Goal: Obtain resource: Download file/media

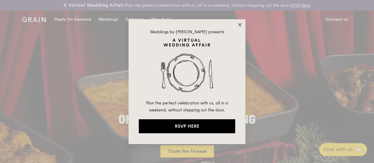
click at [239, 24] on icon at bounding box center [239, 24] width 5 height 5
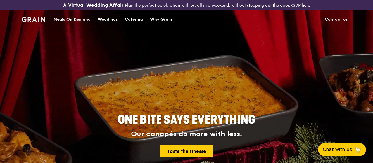
click at [134, 24] on div "Catering" at bounding box center [134, 20] width 18 height 18
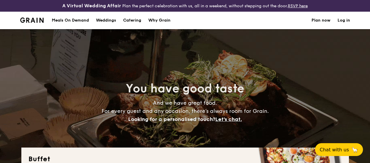
select select
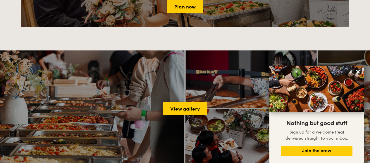
scroll to position [760, 0]
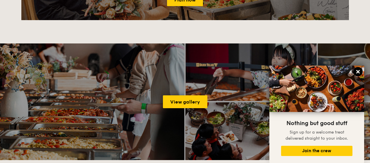
click at [358, 74] on icon at bounding box center [357, 71] width 5 height 5
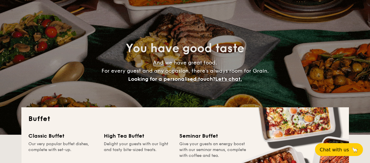
scroll to position [0, 0]
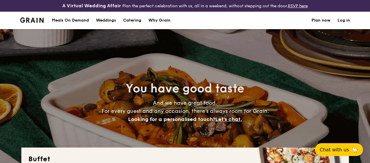
click at [141, 25] on h1 "Catering" at bounding box center [132, 21] width 18 height 18
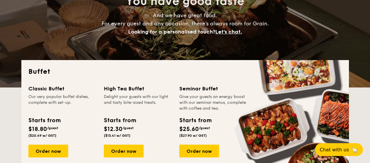
scroll to position [117, 0]
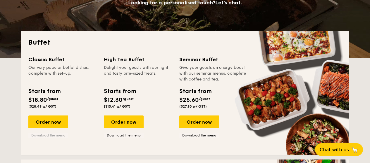
click at [49, 138] on link "Download the menu" at bounding box center [48, 135] width 40 height 5
